Goal: Task Accomplishment & Management: Manage account settings

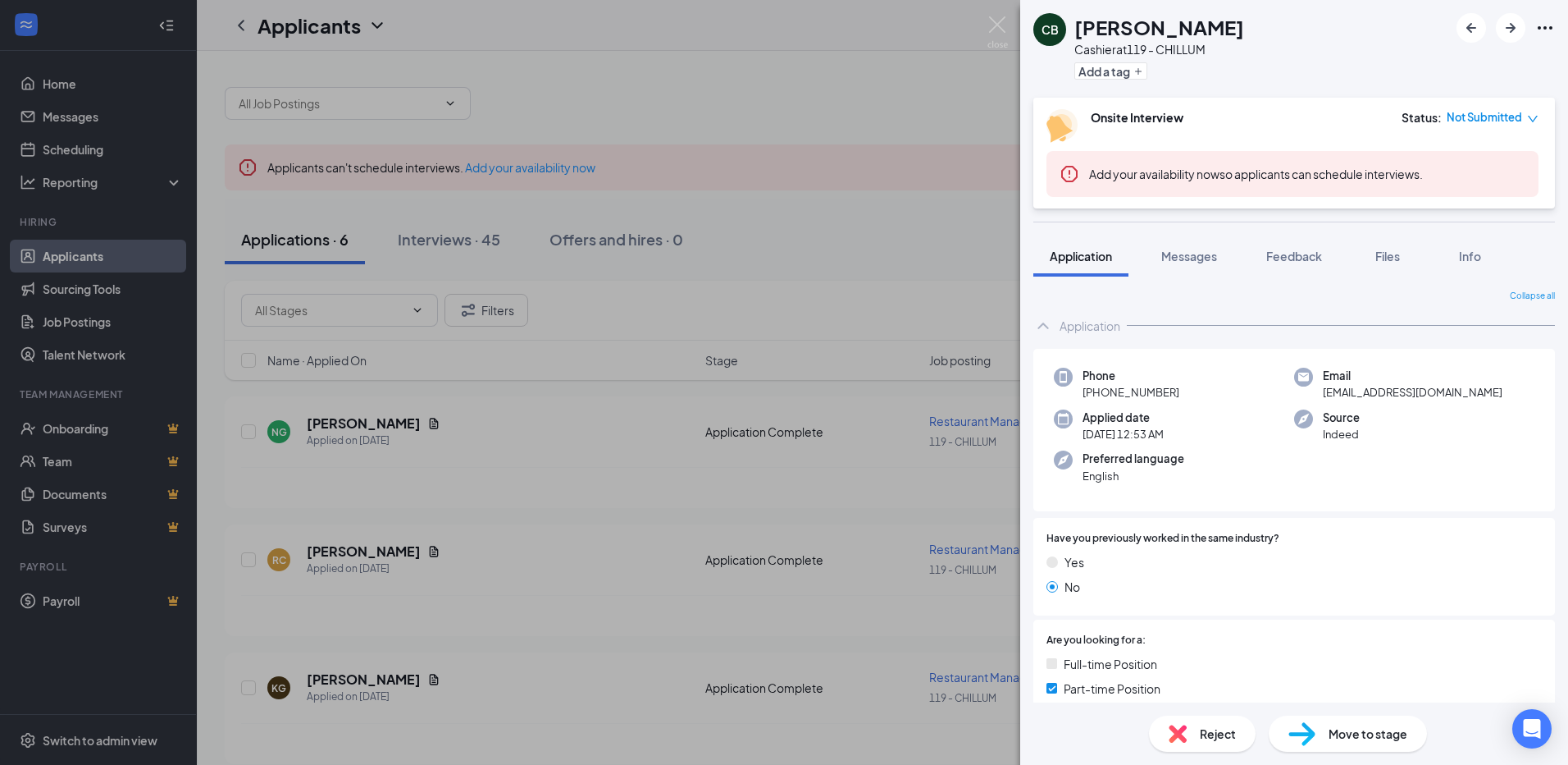
click at [322, 566] on div "CB [PERSON_NAME] Cashier at 119 - CHILLUM Add a tag Onsite Interview Status : N…" at bounding box center [784, 382] width 1568 height 765
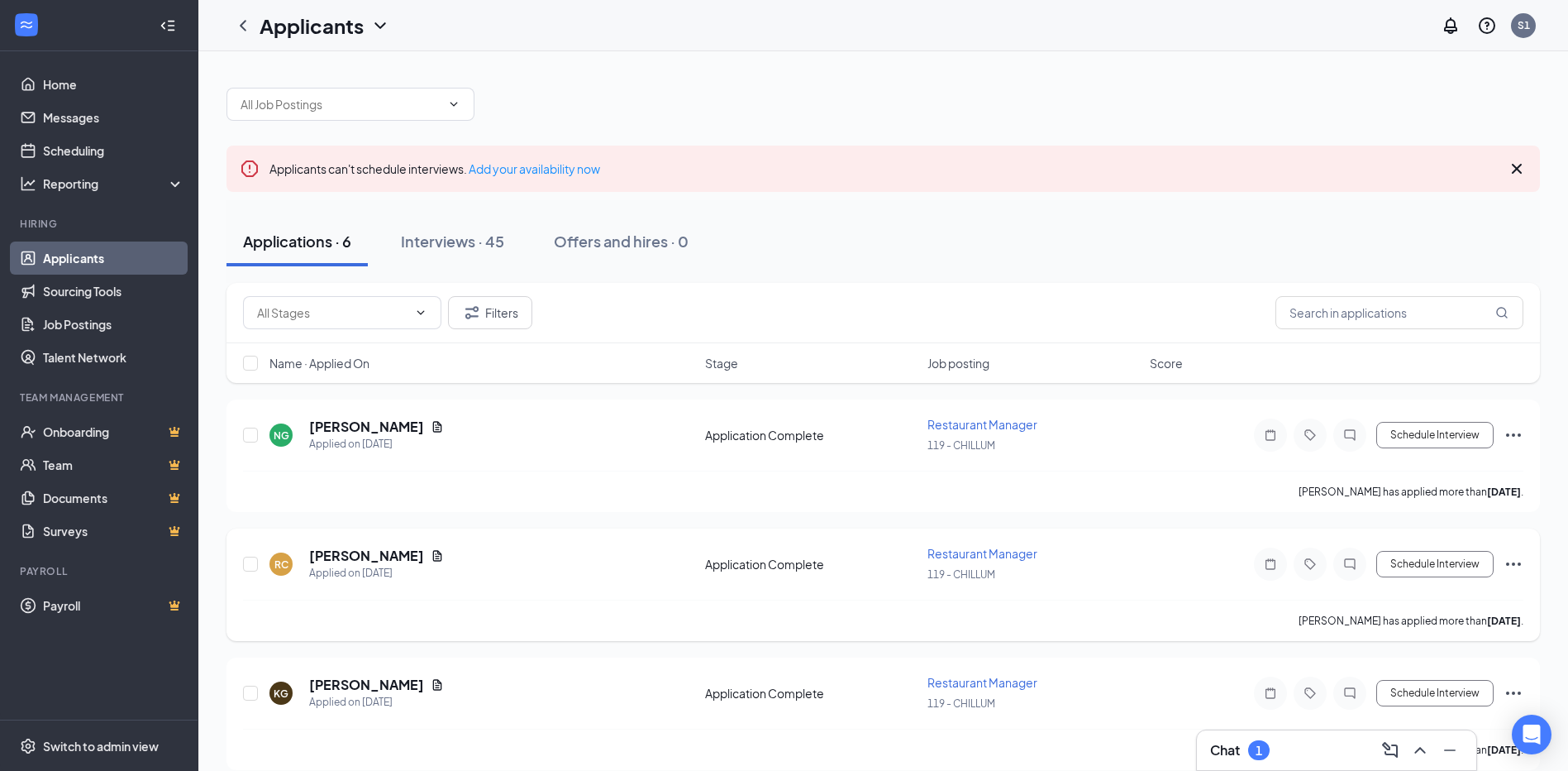
click at [347, 559] on h5 "[PERSON_NAME]" at bounding box center [366, 556] width 115 height 18
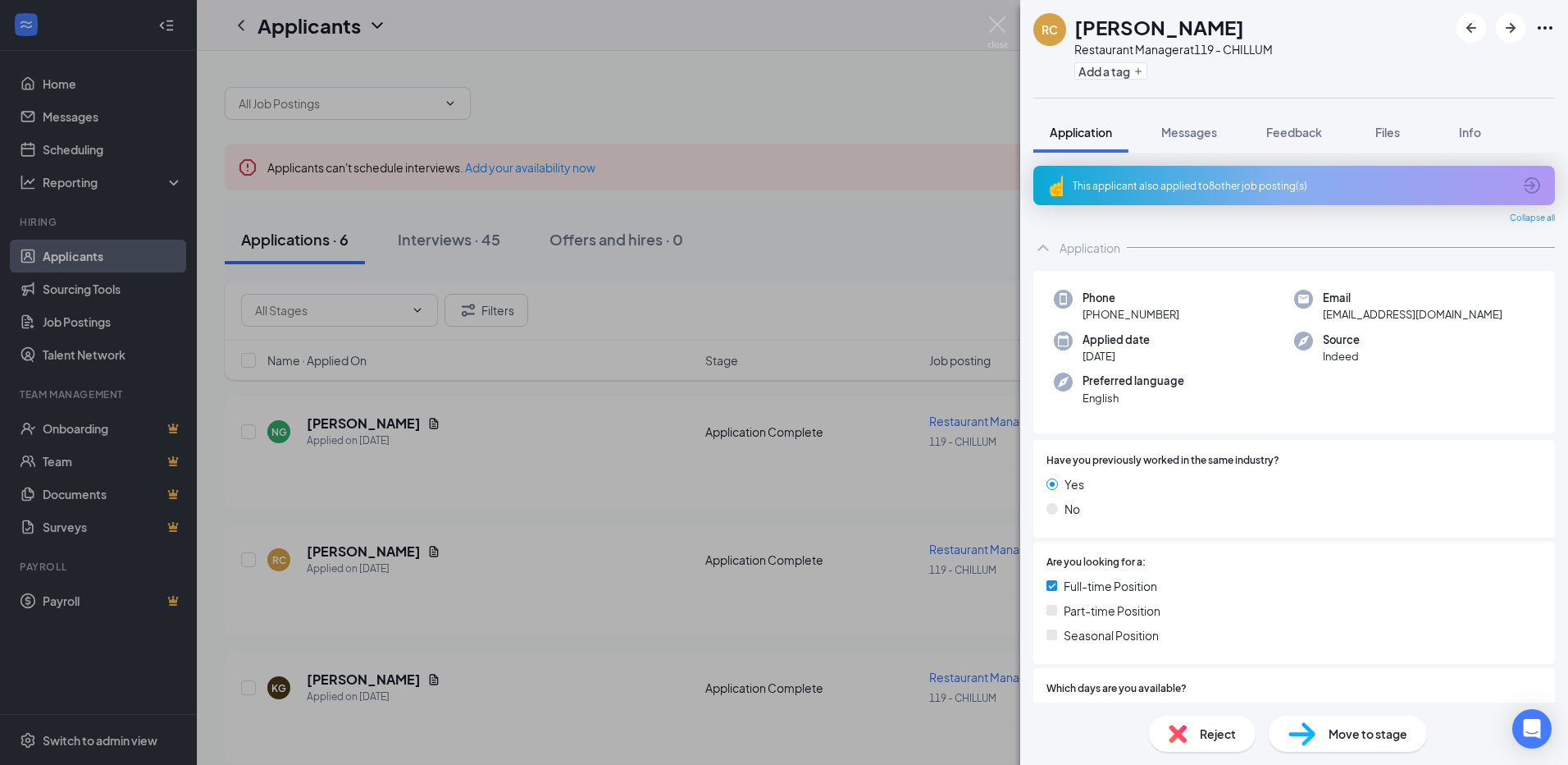
click at [1545, 23] on icon "Ellipses" at bounding box center [1546, 28] width 20 height 20
click at [1415, 66] on link "View full application" at bounding box center [1421, 57] width 106 height 18
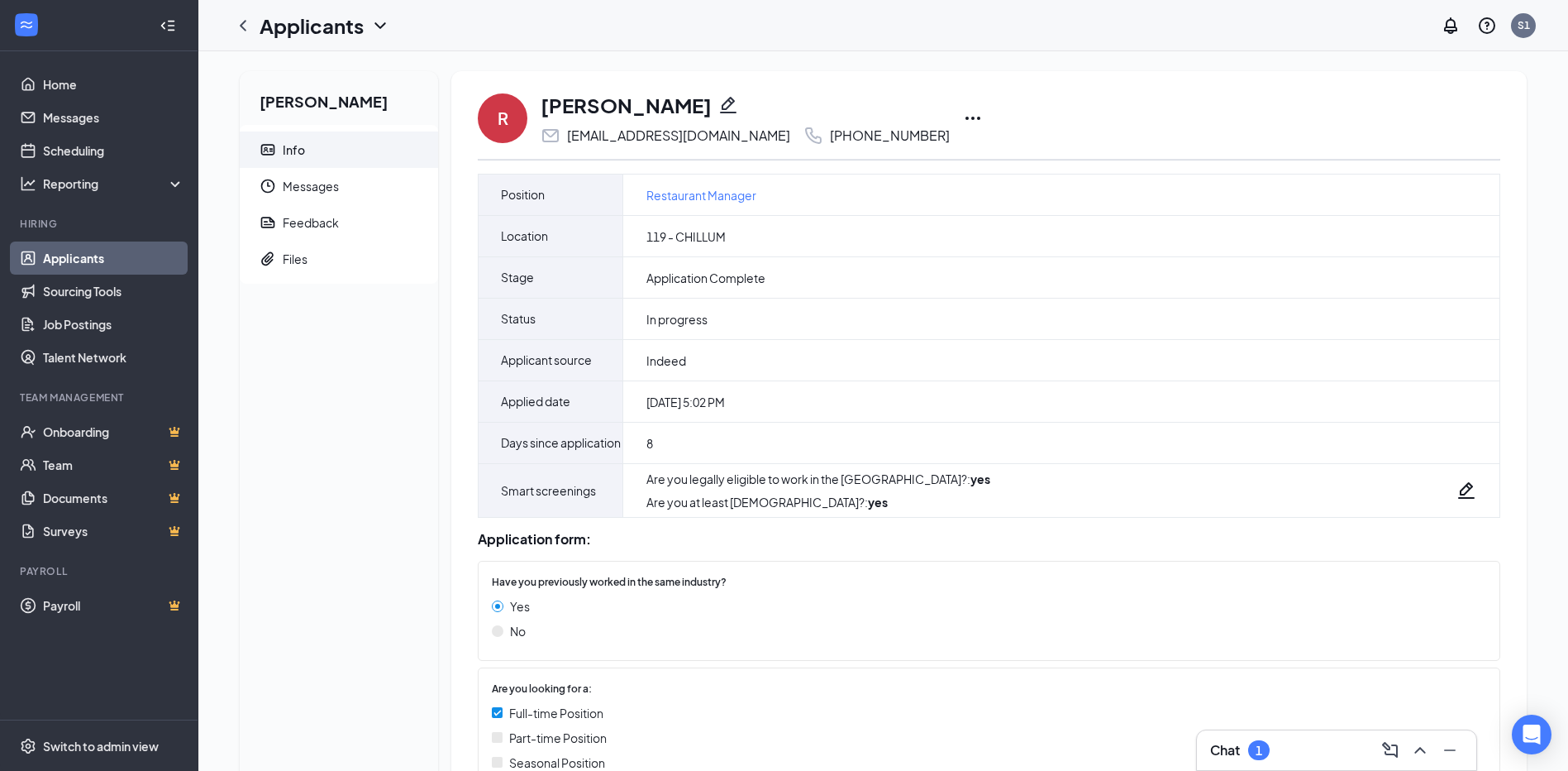
click at [963, 119] on icon "Ellipses" at bounding box center [973, 118] width 20 height 20
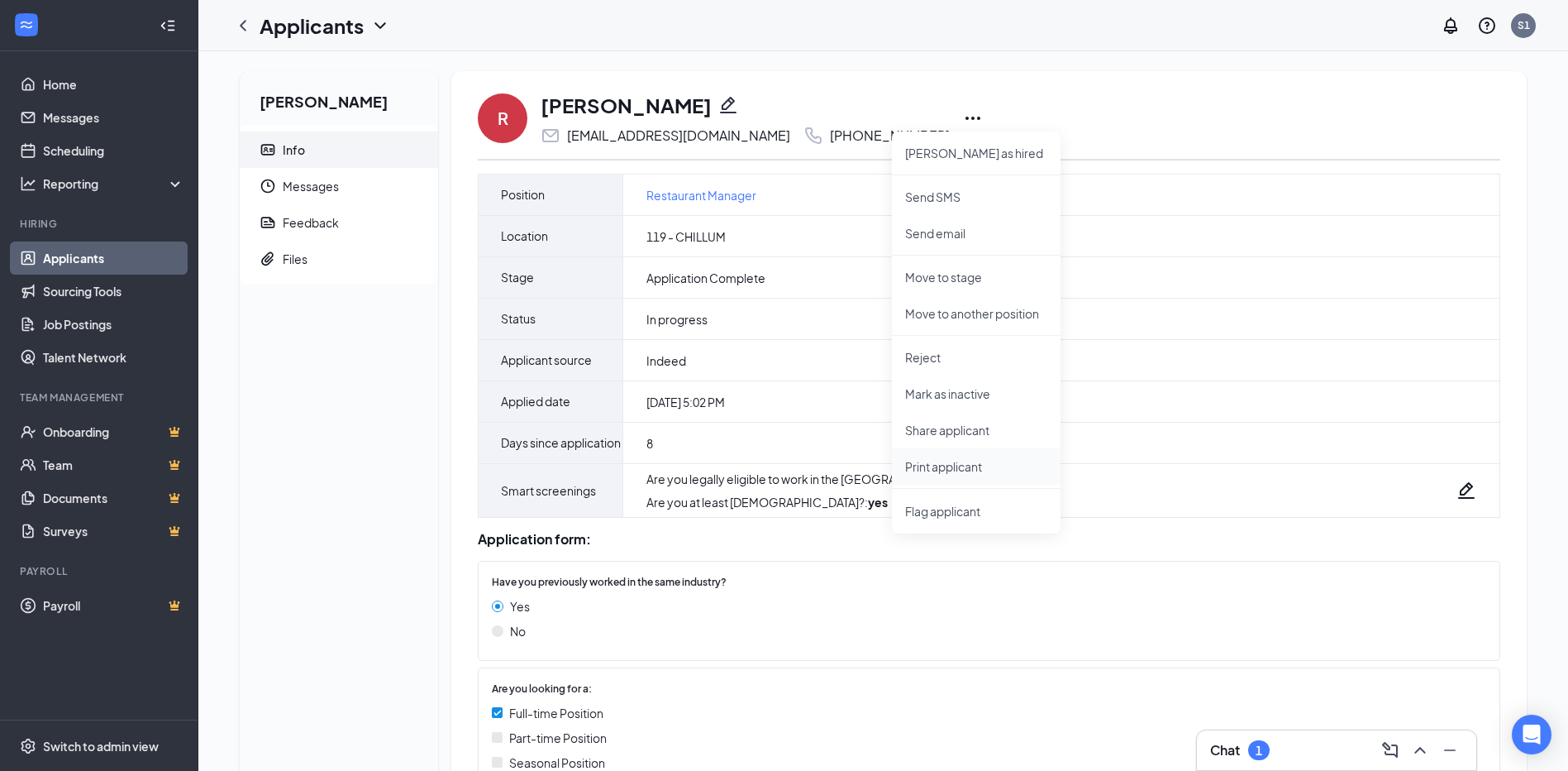
click at [957, 472] on p "Print applicant" at bounding box center [976, 466] width 142 height 16
